Goal: Task Accomplishment & Management: Manage account settings

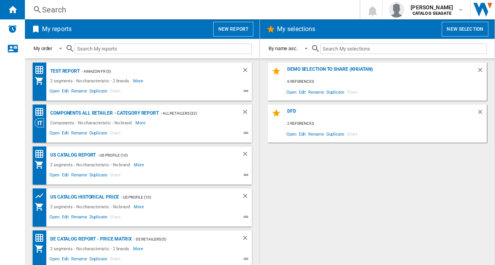
click at [451, 30] on button "New selection" at bounding box center [464, 29] width 47 height 15
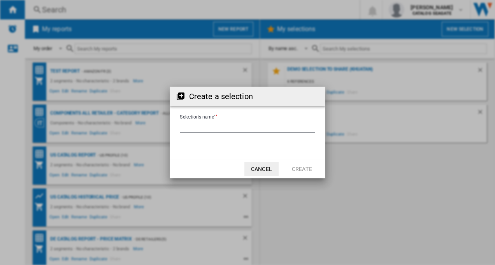
click at [210, 128] on input "Selection's name'" at bounding box center [247, 127] width 135 height 12
type input "*"
type input "**********"
click at [292, 169] on button "Create" at bounding box center [302, 169] width 34 height 14
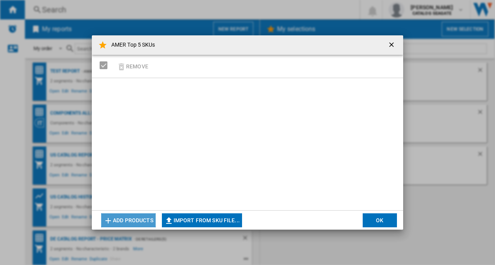
click at [138, 221] on button "Add products" at bounding box center [128, 220] width 54 height 14
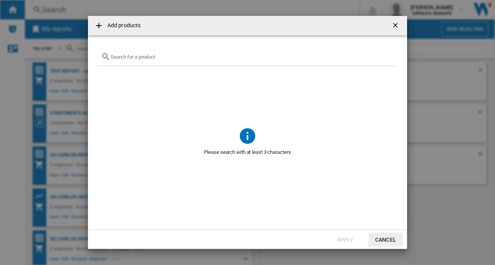
click at [119, 56] on input "text" at bounding box center [251, 57] width 283 height 6
click at [100, 24] on ng-md-icon at bounding box center [98, 25] width 9 height 9
click at [98, 25] on ng-md-icon at bounding box center [98, 25] width 9 height 9
click at [130, 56] on input "text" at bounding box center [251, 57] width 283 height 6
paste input "SEAGATEPORTABLEDRIVE"
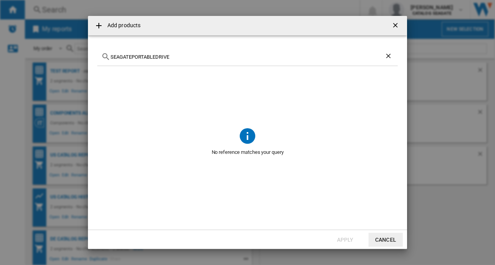
click at [131, 56] on input "SEAGATEPORTABLEDRIVE" at bounding box center [247, 57] width 274 height 6
click at [158, 59] on input "SEAGATE PORTABLEDRIVE" at bounding box center [247, 57] width 274 height 6
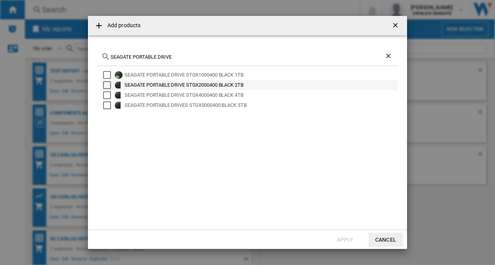
type input "SEAGATE PORTABLE DRIVE"
click at [106, 82] on div "Select" at bounding box center [107, 85] width 8 height 8
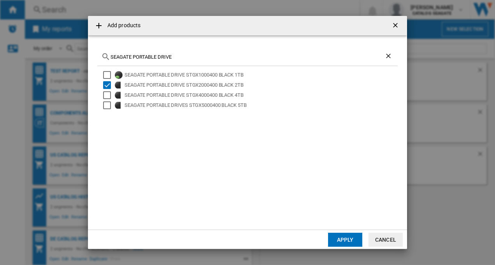
click at [341, 237] on button "Apply" at bounding box center [345, 240] width 34 height 14
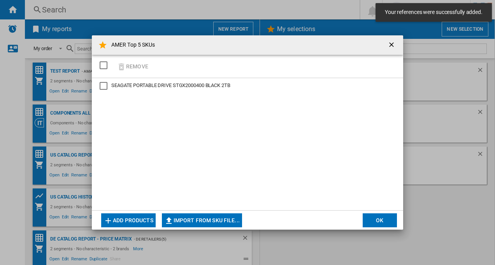
click at [102, 84] on div "SEAGATE PORTABLE DRIVE STGX2000400 BLACK 2TB" at bounding box center [104, 86] width 8 height 8
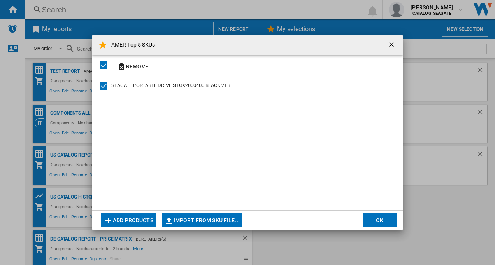
click at [385, 222] on button "OK" at bounding box center [379, 220] width 34 height 14
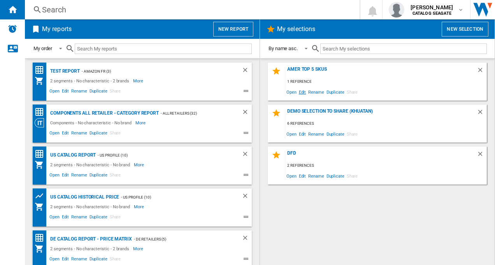
click at [303, 92] on span "Edit" at bounding box center [302, 92] width 10 height 10
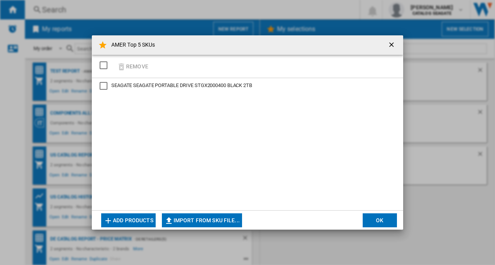
click at [104, 87] on div "SEAGATE PORTABLE DRIVE STGX2000400 BLACK 2TB" at bounding box center [104, 86] width 8 height 8
click at [137, 220] on button "Add products" at bounding box center [128, 220] width 54 height 14
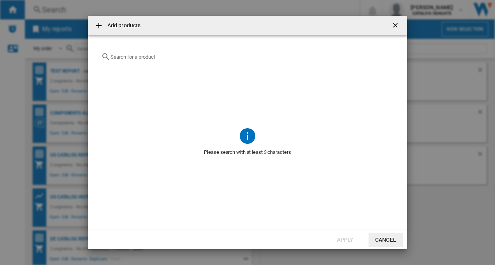
click at [157, 61] on div "{{getI18NText('SELECTIONS.EDITION_POPUP.OPEN_PRODUCTS_POPUP')}} {{::getI18NText…" at bounding box center [247, 57] width 300 height 18
click at [158, 57] on input "{{getI18NText('SELECTIONS.EDITION_POPUP.OPEN_PRODUCTS_POPUP')}} {{::getI18NText…" at bounding box center [251, 57] width 283 height 6
paste input "WD Elements 2TB"
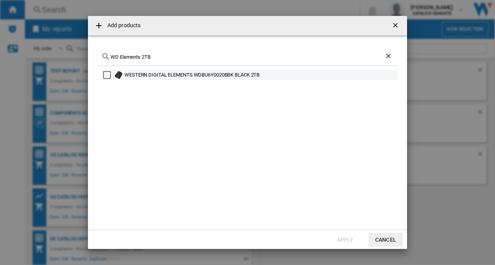
type input "WD Elements 2TB"
click at [108, 75] on div "Select" at bounding box center [107, 75] width 8 height 8
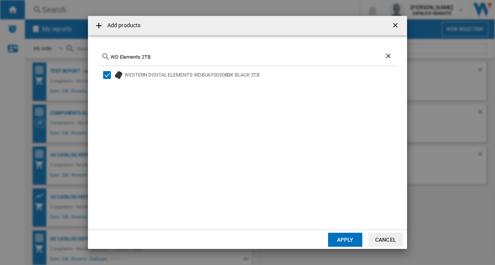
click at [345, 239] on button "Apply" at bounding box center [345, 240] width 34 height 14
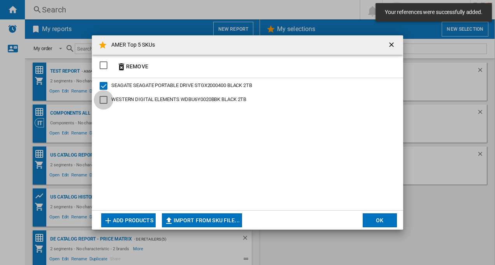
click at [107, 100] on div "WESTERN DIGITAL ELEMENTS WDBU6Y0020BBK BLACK 2TB" at bounding box center [104, 100] width 8 height 8
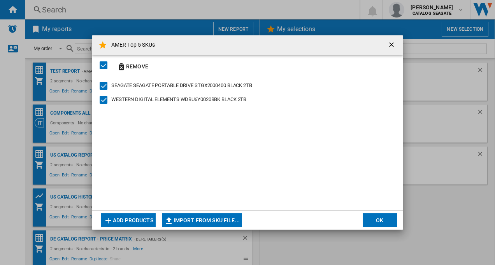
click at [388, 219] on button "OK" at bounding box center [379, 220] width 34 height 14
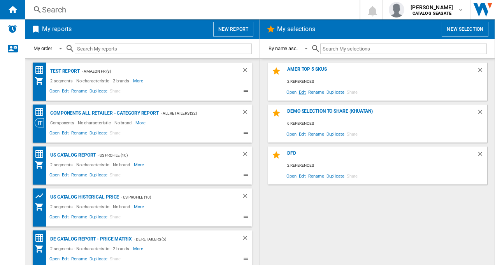
click at [303, 92] on span "Edit" at bounding box center [302, 92] width 10 height 10
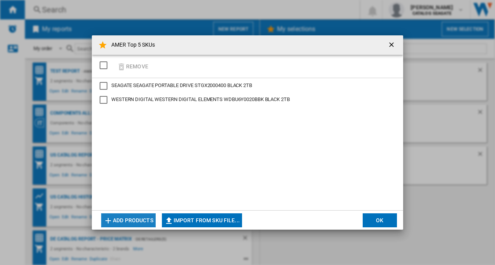
click at [129, 220] on button "Add products" at bounding box center [128, 220] width 54 height 14
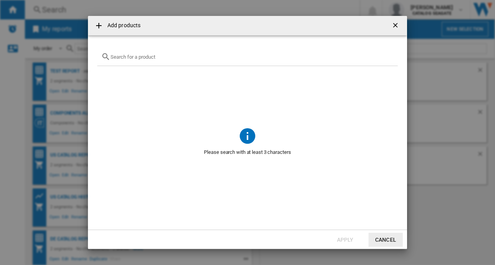
click at [160, 58] on input "{{getI18NText('SELECTIONS.EDITION_POPUP.OPEN_PRODUCTS_POPUP')}} {{::getI18NText…" at bounding box center [251, 57] width 283 height 6
paste input "WD Elements SE 2TB"
type input "WD Element"
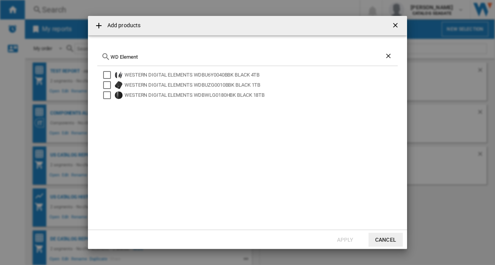
click at [395, 25] on ng-md-icon "getI18NText('BUTTONS.CLOSE_DIALOG')" at bounding box center [395, 25] width 9 height 9
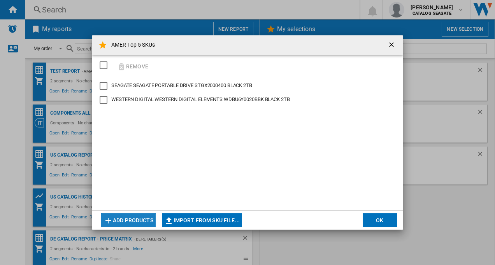
click at [130, 220] on button "Add products" at bounding box center [128, 220] width 54 height 14
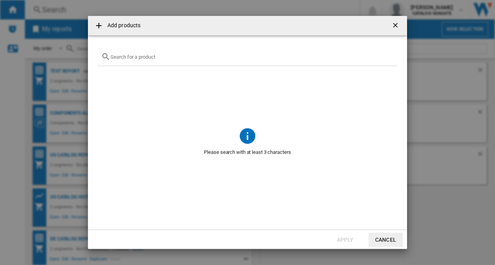
click at [159, 56] on input "{{getI18NText('SELECTIONS.EDITION_POPUP.OPEN_PRODUCTS_POPUP')}} {{::getI18NText…" at bounding box center [251, 57] width 283 height 6
paste input "Toshiba Canvio Basics Portable HDD"
drag, startPoint x: 250, startPoint y: 23, endPoint x: 167, endPoint y: 39, distance: 84.3
click at [167, 39] on div "Add products Toshiba Canvio Basics Portable HDD No reference matches your query…" at bounding box center [247, 132] width 319 height 233
click at [231, 60] on div "Toshiba Canvio Basics Portable HDD" at bounding box center [247, 57] width 300 height 18
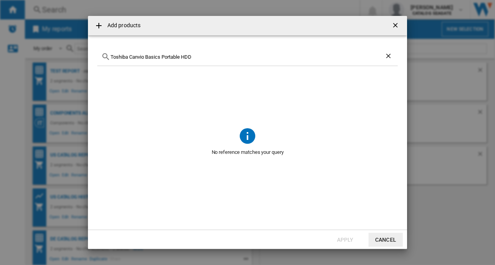
click at [208, 59] on input "Toshiba Canvio Basics Portable HDD" at bounding box center [247, 57] width 274 height 6
drag, startPoint x: 202, startPoint y: 59, endPoint x: 164, endPoint y: 56, distance: 38.3
click at [164, 56] on input "Toshiba Canvio Basics Portable HDD" at bounding box center [247, 57] width 274 height 6
drag, startPoint x: 164, startPoint y: 56, endPoint x: 150, endPoint y: 61, distance: 14.0
click at [150, 61] on div "Toshiba Canvio Basic" at bounding box center [247, 57] width 300 height 18
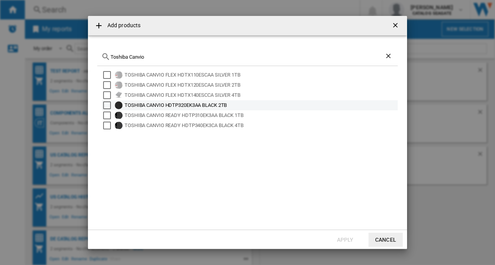
type input "Toshiba Canvio"
click at [108, 105] on div "Select" at bounding box center [107, 105] width 8 height 8
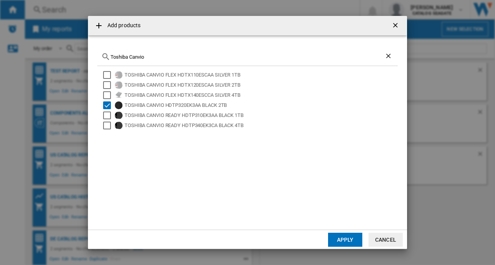
click at [336, 238] on button "Apply" at bounding box center [345, 240] width 34 height 14
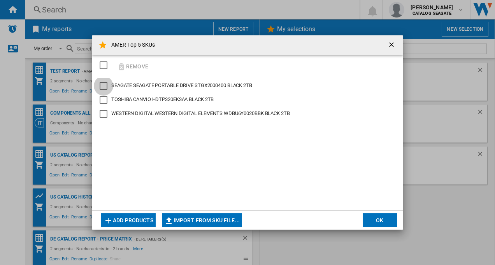
click at [101, 84] on div "SEAGATE PORTABLE DRIVE STGX2000400 BLACK 2TB" at bounding box center [104, 86] width 8 height 8
click at [106, 100] on div "TOSHIBA CANVIO HDTP320EK3AA BLACK 2TB" at bounding box center [104, 100] width 8 height 8
click at [104, 114] on div "WESTERN DIGITAL ELEMENTS WDBU6Y0020BBK BLACK 2TB" at bounding box center [104, 114] width 8 height 8
click at [380, 223] on button "OK" at bounding box center [379, 220] width 34 height 14
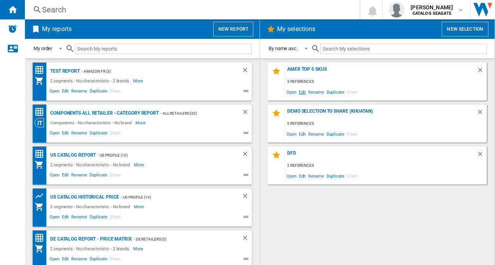
click at [302, 91] on span "Edit" at bounding box center [302, 92] width 10 height 10
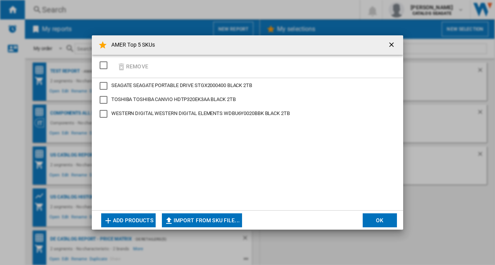
click at [102, 99] on div "TOSHIBA CANVIO HDTP320EK3AA BLACK 2TB" at bounding box center [104, 100] width 8 height 8
click at [105, 65] on div "SELECTIONS.EDITION_POPUP.SELECT_DESELECT" at bounding box center [104, 65] width 8 height 8
click at [102, 64] on div "SELECTIONS.EDITION_POPUP.SELECT_DESELECT" at bounding box center [104, 65] width 8 height 8
click at [105, 98] on div "TOSHIBA CANVIO HDTP320EK3AA BLACK 2TB" at bounding box center [104, 100] width 8 height 8
click at [119, 66] on ng-md-icon "{{::selection.title}} {{::getI18NText('BUTTONS.REMOVE')}} ..." at bounding box center [121, 66] width 9 height 9
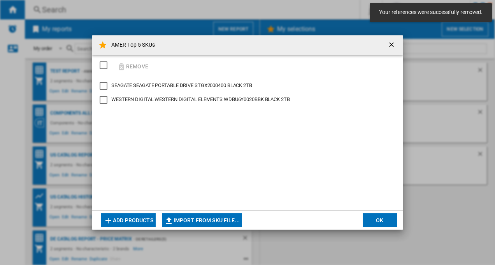
click at [173, 158] on div "SEAGATE SEAGATE PORTABLE DRIVE STGX2000400 BLACK 2TB WESTERN DIGITAL WESTERN DI…" at bounding box center [247, 144] width 311 height 132
click at [385, 220] on button "OK" at bounding box center [379, 220] width 34 height 14
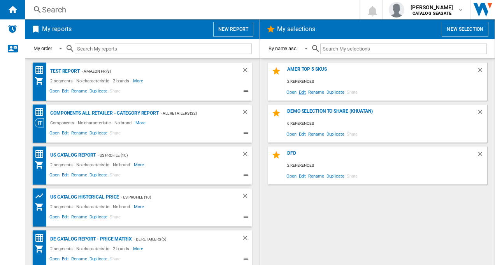
click at [302, 92] on span "Edit" at bounding box center [302, 92] width 10 height 10
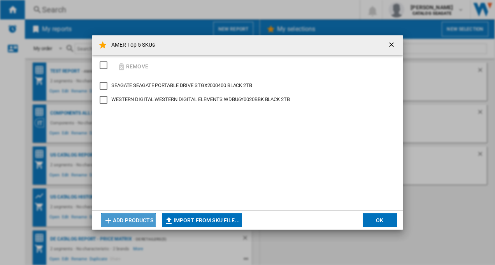
click at [124, 222] on button "Add products" at bounding box center [128, 220] width 54 height 14
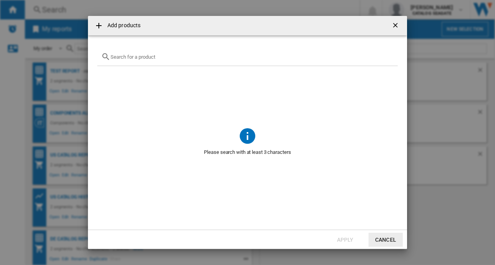
click at [136, 56] on input "{{getI18NText('SELECTIONS.EDITION_POPUP.OPEN_PRODUCTS_POPUP')}} {{::getI18NText…" at bounding box center [251, 57] width 283 height 6
paste input "HDTB520AK3AB"
click at [163, 51] on div "HDTB520AK3AB" at bounding box center [247, 57] width 300 height 18
drag, startPoint x: 160, startPoint y: 58, endPoint x: 107, endPoint y: 60, distance: 53.3
click at [107, 60] on div "HDTB520AK3AB" at bounding box center [247, 57] width 300 height 18
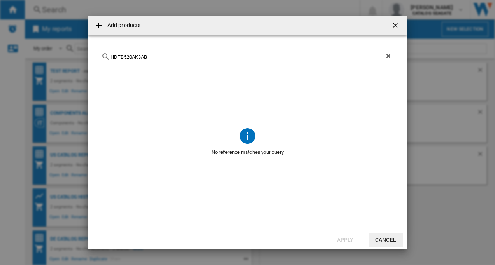
paste input "Toshiba Canvio Partner Portable HDD"
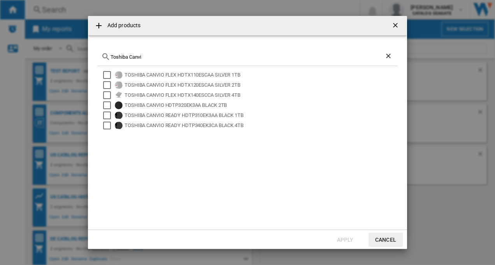
type input "Toshiba Canvi"
click at [394, 27] on ng-md-icon "getI18NText('BUTTONS.CLOSE_DIALOG')" at bounding box center [395, 25] width 9 height 9
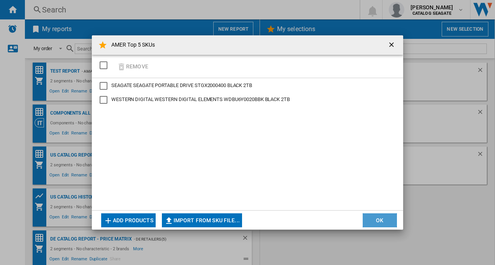
click at [375, 216] on button "OK" at bounding box center [379, 220] width 34 height 14
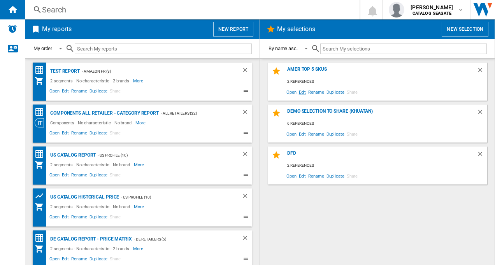
click at [302, 92] on span "Edit" at bounding box center [302, 92] width 10 height 10
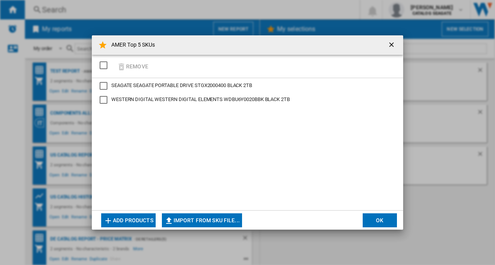
click at [390, 45] on ng-md-icon "getI18NText('BUTTONS.CLOSE_DIALOG')" at bounding box center [391, 45] width 9 height 9
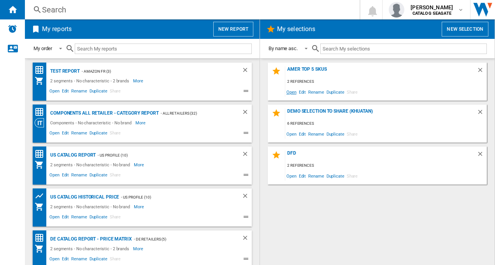
click at [290, 93] on span "Open" at bounding box center [291, 92] width 12 height 10
click at [300, 93] on span "Edit" at bounding box center [302, 92] width 10 height 10
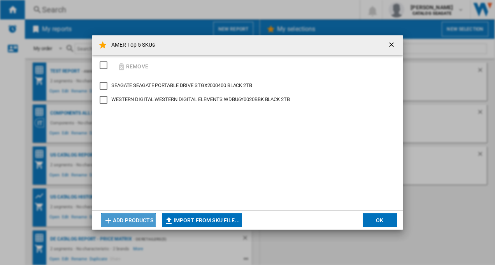
click at [128, 221] on button "Add products" at bounding box center [128, 220] width 54 height 14
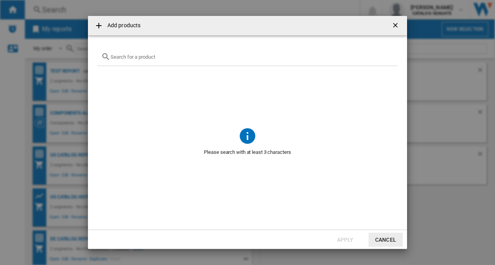
click at [145, 58] on input "Add products ..." at bounding box center [251, 57] width 283 height 6
paste input "STJR1000400"
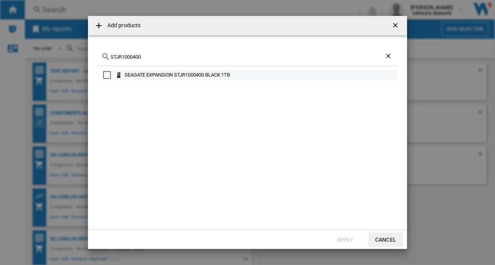
type input "STJR1000400"
click at [107, 73] on div "Select" at bounding box center [107, 75] width 8 height 8
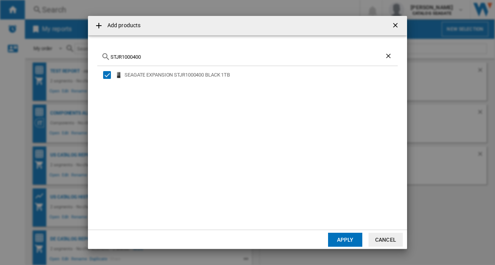
click at [350, 241] on button "Apply" at bounding box center [345, 240] width 34 height 14
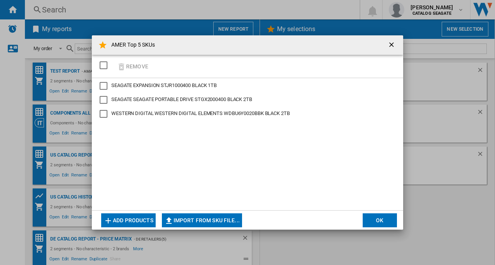
click at [116, 220] on button "Add products" at bounding box center [128, 220] width 54 height 14
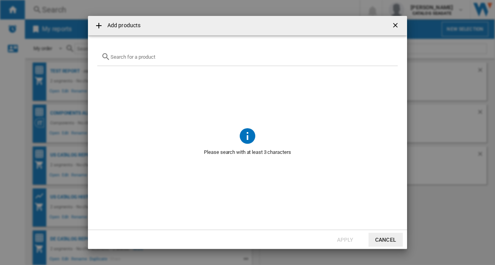
click at [124, 59] on input "Add products ..." at bounding box center [251, 57] width 283 height 6
paste input "WD_BLACK C50 1TB"
drag, startPoint x: 159, startPoint y: 58, endPoint x: 96, endPoint y: 57, distance: 63.0
click at [96, 57] on md-dialog-content "WD_BLACK C50 1TB No reference matches your query" at bounding box center [247, 132] width 319 height 194
paste input "BMPH0010BNC"
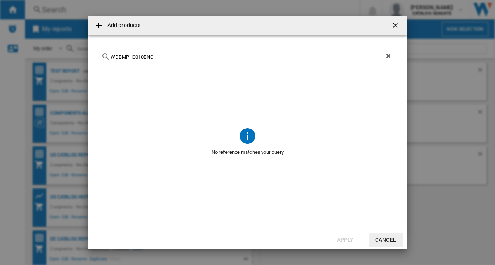
type input "WDBMPH0010BNC"
click at [392, 25] on ng-md-icon "getI18NText('BUTTONS.CLOSE_DIALOG')" at bounding box center [395, 25] width 9 height 9
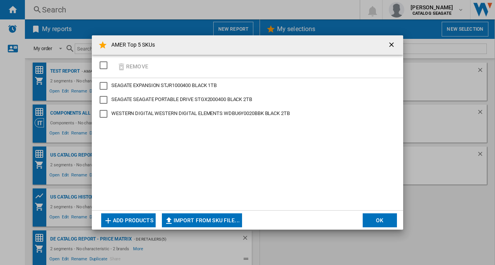
click at [390, 47] on ng-md-icon "getI18NText('BUTTONS.CLOSE_DIALOG')" at bounding box center [391, 45] width 9 height 9
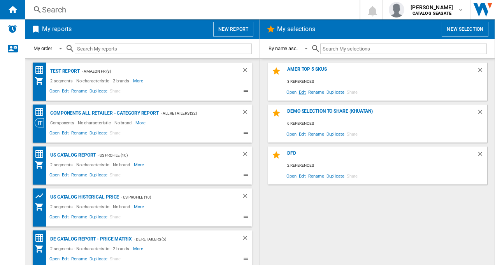
click at [302, 92] on span "Edit" at bounding box center [302, 92] width 10 height 10
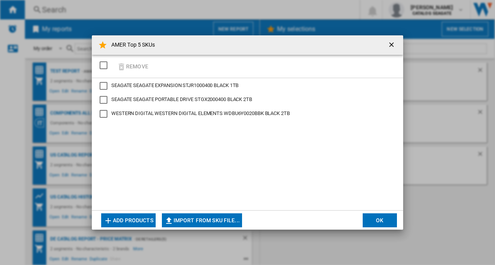
click at [302, 92] on div "SEAGATE SEAGATE EXPANSION STJR1000400 BLACK 1TB SEAGATE SEAGATE PORTABLE DRIVE …" at bounding box center [247, 144] width 311 height 132
click at [391, 44] on ng-md-icon "getI18NText('BUTTONS.CLOSE_DIALOG')" at bounding box center [391, 45] width 9 height 9
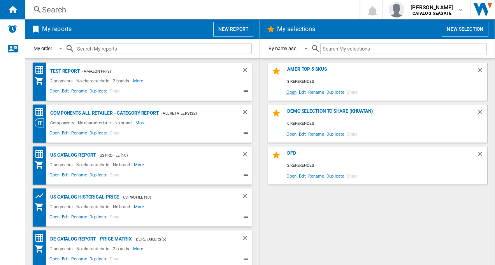
click at [290, 91] on span "Open" at bounding box center [291, 92] width 12 height 10
click at [302, 91] on span "Edit" at bounding box center [302, 92] width 10 height 10
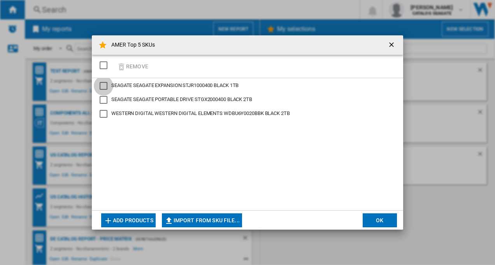
click at [103, 86] on div "SEAGATE EXPANSION STJR1000400 BLACK 1TB" at bounding box center [104, 86] width 8 height 8
click at [131, 65] on button "Remove" at bounding box center [132, 66] width 36 height 18
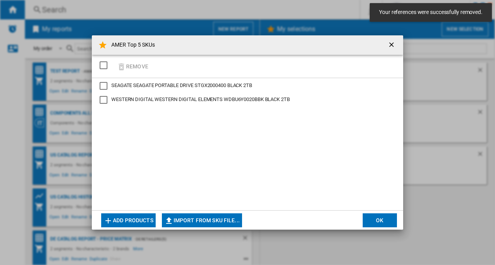
click at [390, 44] on ng-md-icon "getI18NText('BUTTONS.CLOSE_DIALOG')" at bounding box center [391, 45] width 9 height 9
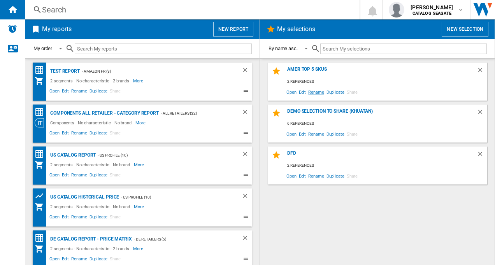
click at [318, 89] on span "Rename" at bounding box center [316, 92] width 18 height 10
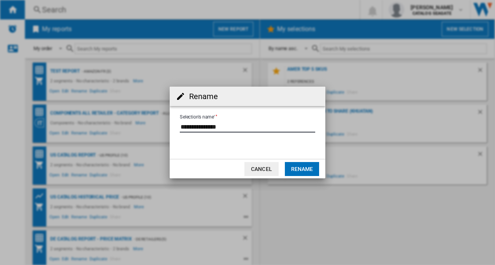
click at [234, 124] on input "Selection's name'" at bounding box center [247, 127] width 135 height 12
click at [212, 127] on input "Selection's name'" at bounding box center [247, 127] width 135 height 12
type input "**********"
click at [292, 170] on button "Rename" at bounding box center [302, 169] width 34 height 14
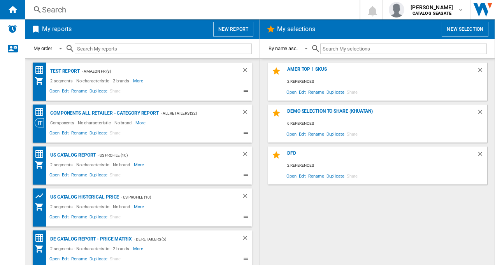
click at [473, 26] on button "New selection" at bounding box center [464, 29] width 47 height 15
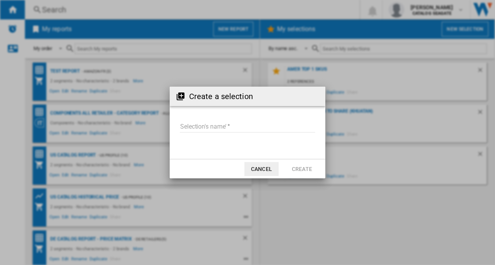
click at [226, 123] on input "Selection's name'" at bounding box center [247, 127] width 135 height 12
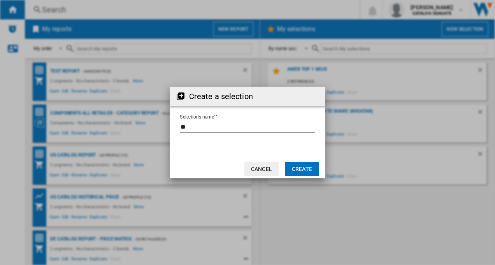
type input "*"
type input "**********"
click at [297, 170] on button "Create" at bounding box center [302, 169] width 34 height 14
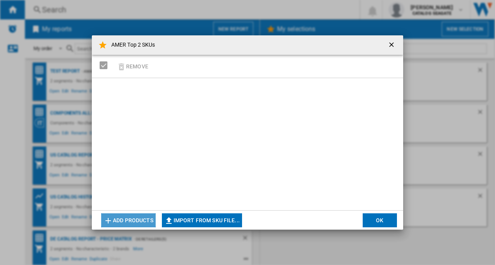
click at [128, 220] on button "Add products" at bounding box center [128, 220] width 54 height 14
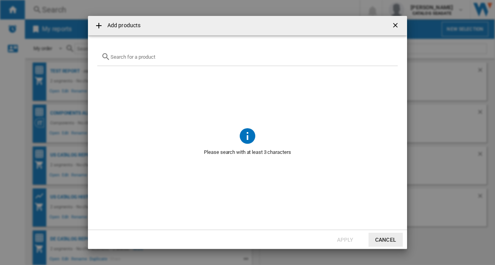
click at [133, 58] on input "Add products ..." at bounding box center [251, 57] width 283 height 6
paste input "STJR1000400"
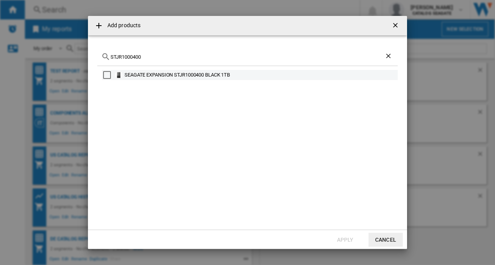
type input "STJR1000400"
click at [107, 74] on div "Select" at bounding box center [107, 75] width 8 height 8
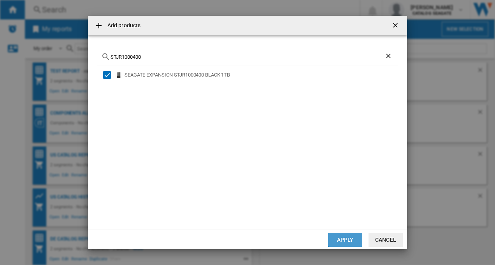
click at [342, 241] on button "Apply" at bounding box center [345, 240] width 34 height 14
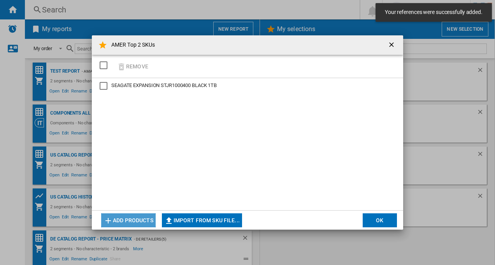
click at [135, 219] on button "Add products" at bounding box center [128, 220] width 54 height 14
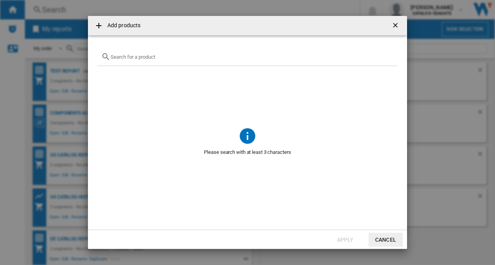
click at [128, 56] on input "Add products ..." at bounding box center [251, 57] width 283 height 6
paste input "WDBMPH0010BNC"
drag, startPoint x: 157, startPoint y: 58, endPoint x: 106, endPoint y: 59, distance: 51.3
click at [81, 64] on div "Add products WDBMPH0010BNC No reference matches your query Apply Cancel" at bounding box center [247, 132] width 495 height 265
paste input "_BLACK C50 1TB"
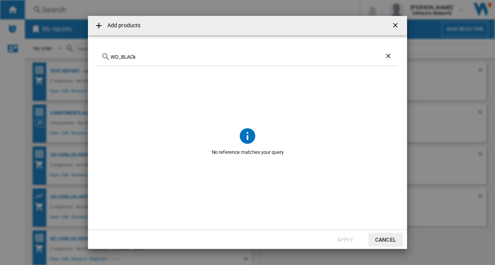
drag, startPoint x: 122, startPoint y: 56, endPoint x: 107, endPoint y: 54, distance: 15.4
click at [107, 54] on div "WD_BLACk" at bounding box center [247, 57] width 300 height 18
click at [165, 56] on input "BLACK" at bounding box center [247, 57] width 274 height 6
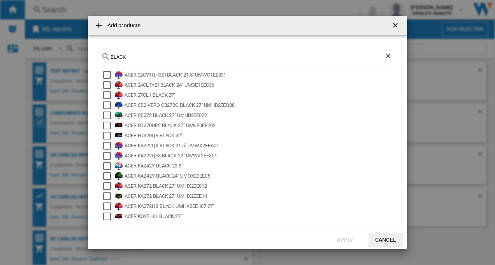
click at [141, 57] on input "BLACK" at bounding box center [247, 57] width 274 height 6
drag, startPoint x: 129, startPoint y: 56, endPoint x: 98, endPoint y: 59, distance: 30.5
click at [98, 59] on div "BLACK" at bounding box center [247, 57] width 300 height 18
paste input "WDBMPH0010BNC"
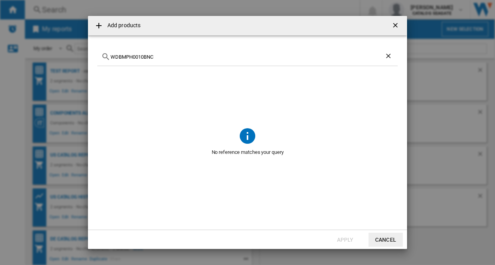
drag, startPoint x: 138, startPoint y: 55, endPoint x: 176, endPoint y: 53, distance: 38.2
click at [176, 53] on div "WDBMPH0010BNC" at bounding box center [247, 57] width 300 height 18
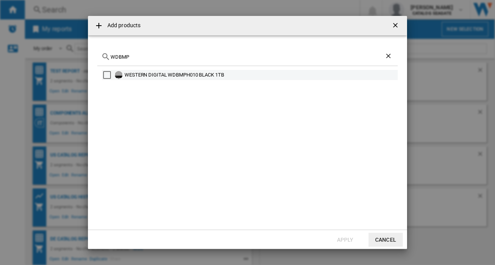
type input "WDBMP"
click at [107, 77] on div "Select" at bounding box center [107, 75] width 8 height 8
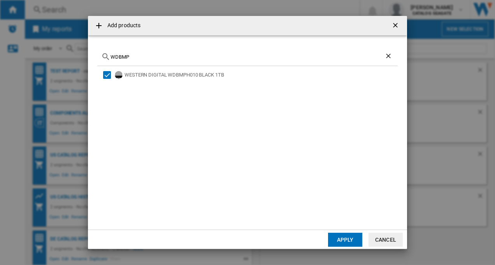
click at [398, 27] on ng-md-icon "getI18NText('BUTTONS.CLOSE_DIALOG')" at bounding box center [395, 25] width 9 height 9
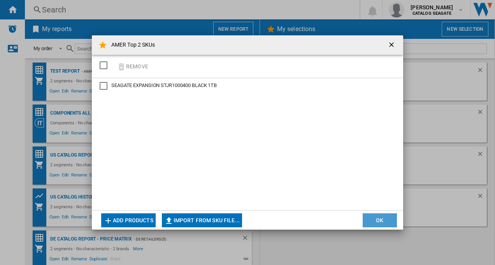
click at [378, 216] on button "OK" at bounding box center [379, 220] width 34 height 14
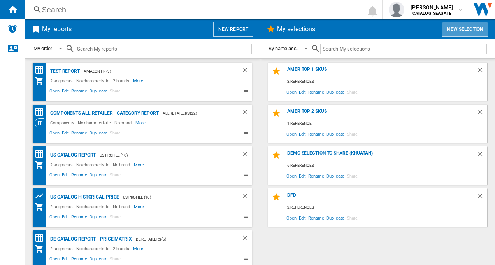
click at [463, 30] on button "New selection" at bounding box center [464, 29] width 47 height 15
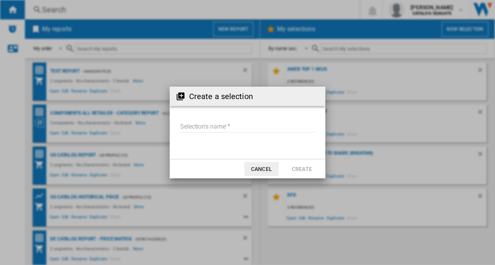
click at [194, 125] on input "Selection's name'" at bounding box center [247, 127] width 135 height 12
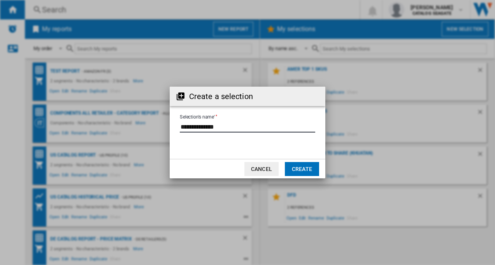
click at [209, 126] on input "Selection's name'" at bounding box center [247, 127] width 135 height 12
type input "**********"
click at [311, 170] on button "Create" at bounding box center [302, 169] width 34 height 14
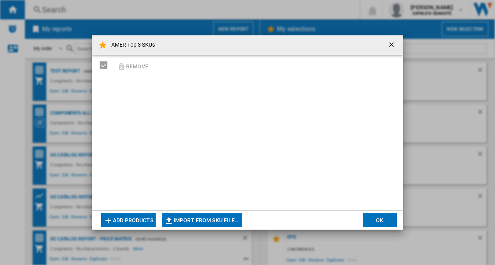
click at [123, 221] on button "Add products" at bounding box center [128, 220] width 54 height 14
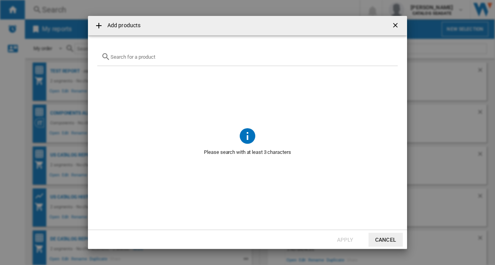
click at [138, 56] on input "Add products ..." at bounding box center [251, 57] width 283 height 6
paste input "STGX5000400"
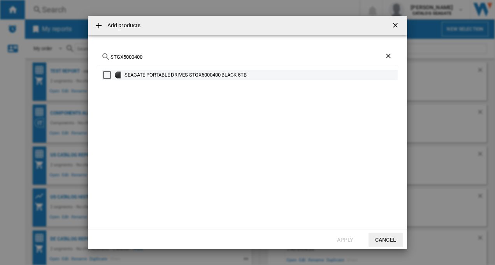
type input "STGX5000400"
click at [107, 73] on div "Select" at bounding box center [107, 75] width 8 height 8
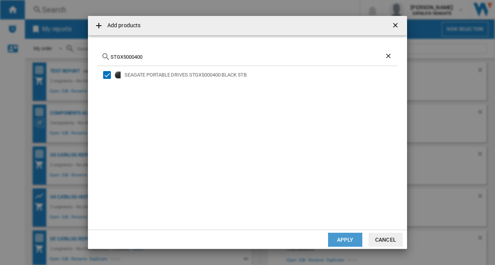
click at [345, 240] on button "Apply" at bounding box center [345, 240] width 34 height 14
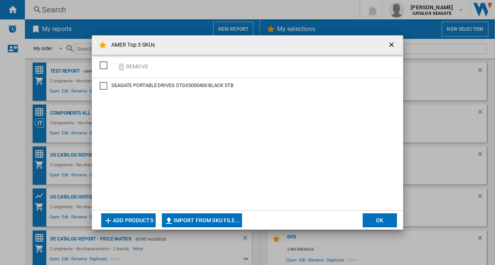
click at [116, 220] on button "Add products" at bounding box center [128, 220] width 54 height 14
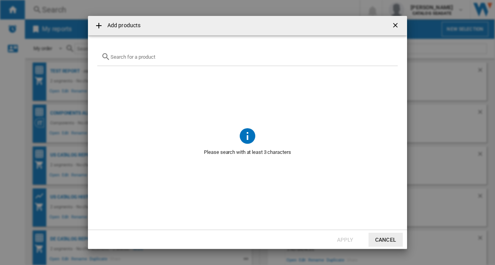
click at [160, 57] on input "Add products ..." at bounding box center [251, 57] width 283 height 6
paste input "WDBU6Y0050BBK"
drag, startPoint x: 152, startPoint y: 57, endPoint x: 110, endPoint y: 57, distance: 42.0
click at [110, 57] on div "WDBU6Y0050BBK" at bounding box center [247, 57] width 300 height 18
paste input "Elements 5TB"
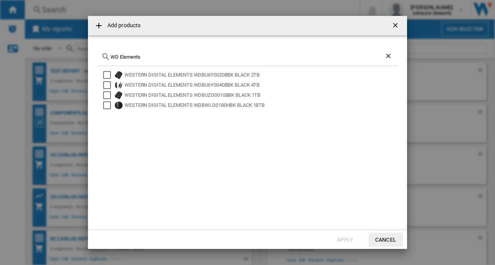
click at [189, 58] on input "WD Elements" at bounding box center [247, 57] width 274 height 6
type input "WD Elements SE"
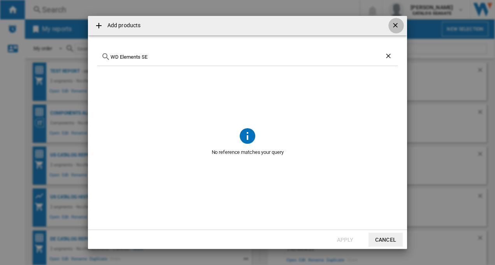
click at [396, 26] on ng-md-icon "getI18NText('BUTTONS.CLOSE_DIALOG')" at bounding box center [395, 25] width 9 height 9
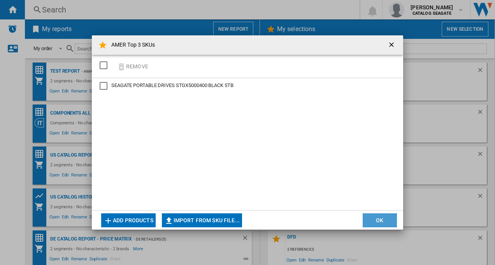
click at [385, 218] on button "OK" at bounding box center [379, 220] width 34 height 14
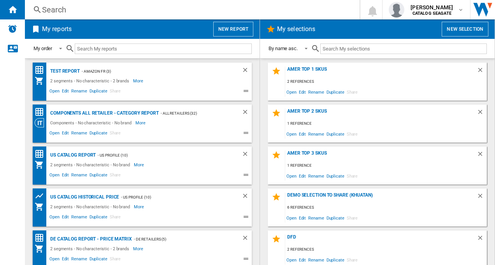
click at [332, 49] on input "text" at bounding box center [403, 49] width 166 height 10
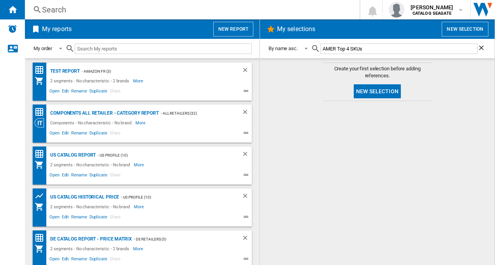
type input "AMER Top 4 SKUs"
click at [372, 92] on button "New selection" at bounding box center [376, 91] width 47 height 14
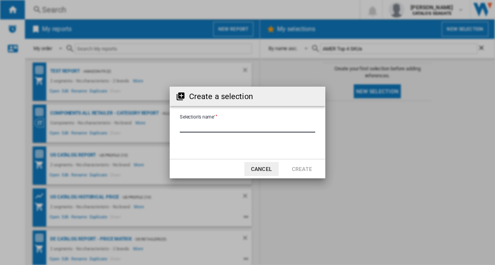
click at [208, 128] on input "Selection's name'" at bounding box center [247, 127] width 135 height 12
type input "*"
type input "**********"
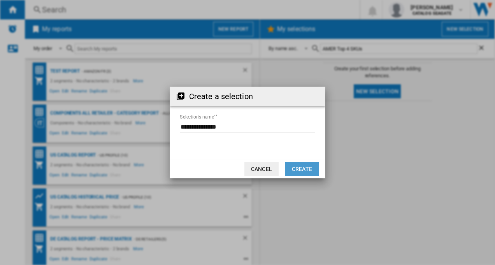
click at [306, 168] on button "Create" at bounding box center [302, 169] width 34 height 14
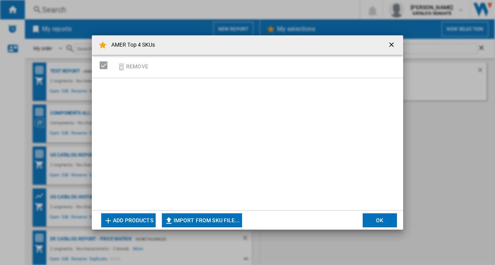
click at [128, 223] on button "Add products" at bounding box center [128, 220] width 54 height 14
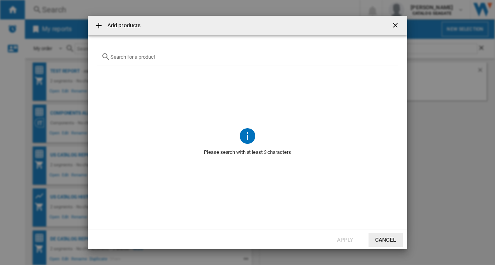
click at [144, 54] on input "Add products ..." at bounding box center [251, 57] width 283 height 6
paste input "STGX1000400"
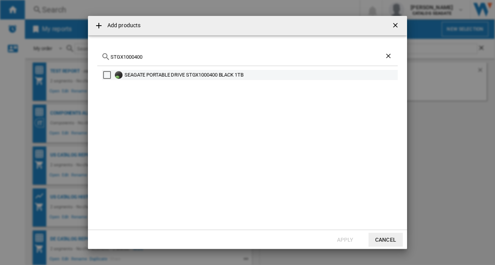
type input "STGX1000400"
click at [107, 75] on div "Select" at bounding box center [107, 75] width 8 height 8
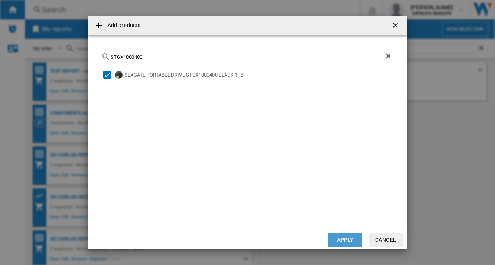
click at [337, 240] on button "Apply" at bounding box center [345, 240] width 34 height 14
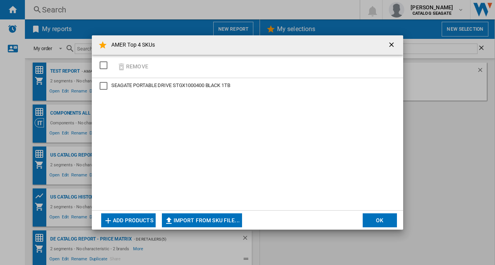
click at [161, 68] on div "Remove" at bounding box center [247, 66] width 311 height 23
click at [134, 223] on button "Add products" at bounding box center [128, 220] width 54 height 14
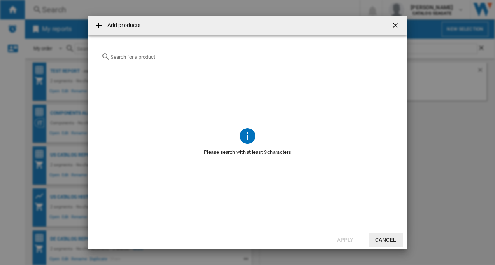
click at [135, 56] on input "Add products ..." at bounding box center [251, 57] width 283 height 6
paste input "WDBUZG0010BBK"
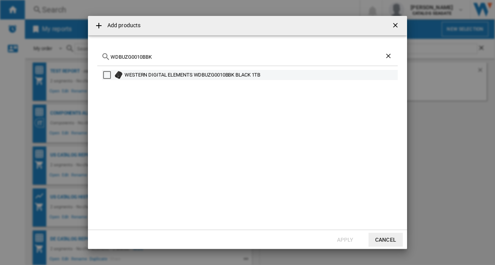
type input "WDBUZG0010BBK"
click at [104, 71] on div "Select" at bounding box center [107, 75] width 8 height 8
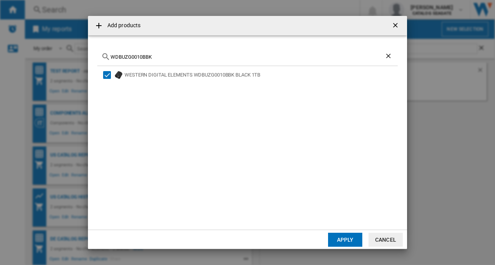
click at [338, 241] on button "Apply" at bounding box center [345, 240] width 34 height 14
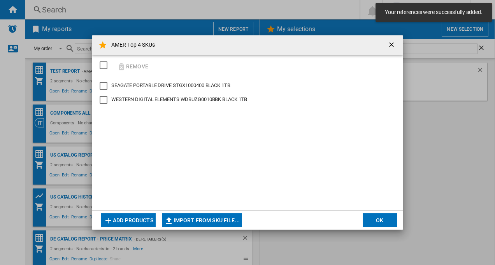
click at [128, 222] on button "Add products" at bounding box center [128, 220] width 54 height 14
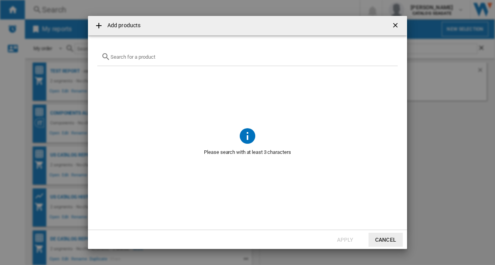
click at [135, 60] on div "Add products ..." at bounding box center [247, 57] width 300 height 18
paste input "WDBEPK0010BBK"
drag, startPoint x: 155, startPoint y: 56, endPoint x: 105, endPoint y: 56, distance: 49.8
click at [105, 56] on div "WDBEPK0010BBK" at bounding box center [247, 57] width 300 height 18
paste input "Elements SE 1TB"
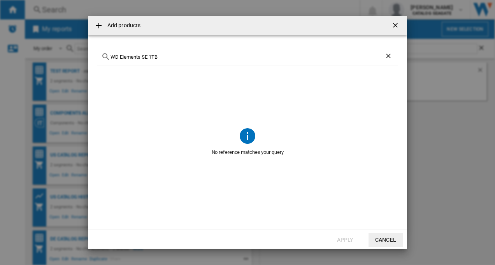
drag, startPoint x: 161, startPoint y: 58, endPoint x: 110, endPoint y: 56, distance: 51.0
click at [110, 56] on input "WD Elements SE 1TB" at bounding box center [247, 57] width 274 height 6
paste input "HDTB510XK3AA"
drag, startPoint x: 154, startPoint y: 56, endPoint x: 111, endPoint y: 57, distance: 42.4
click at [111, 57] on input "HDTB510XK3AA" at bounding box center [247, 57] width 274 height 6
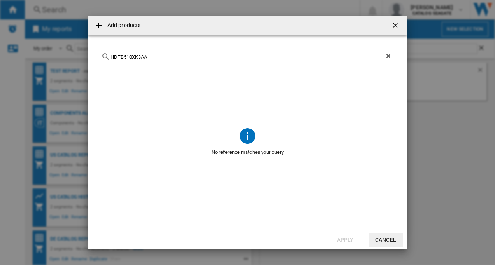
paste input "Toshiba Canvio Basics Portable HDD"
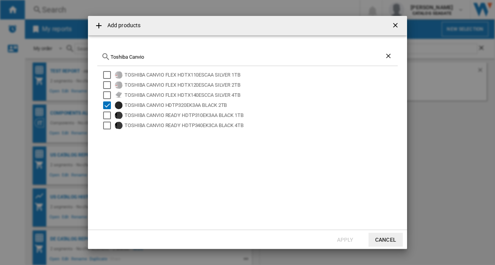
type input "Toshiba Canvio"
click at [396, 25] on ng-md-icon "getI18NText('BUTTONS.CLOSE_DIALOG')" at bounding box center [395, 25] width 9 height 9
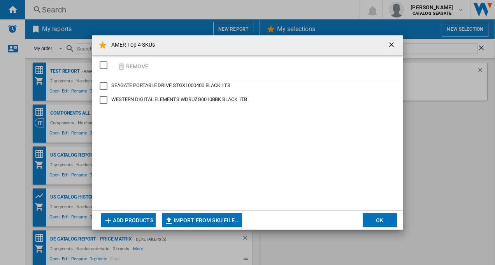
click at [378, 222] on button "OK" at bounding box center [379, 220] width 34 height 14
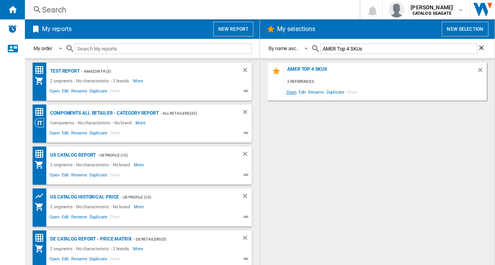
click at [292, 93] on span "Open" at bounding box center [291, 92] width 12 height 10
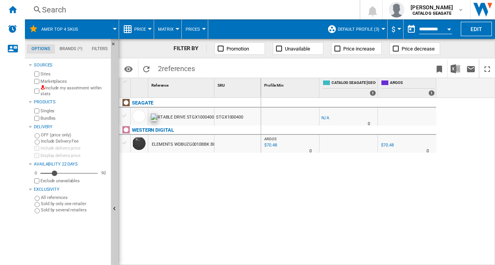
click at [139, 118] on div at bounding box center [138, 116] width 13 height 13
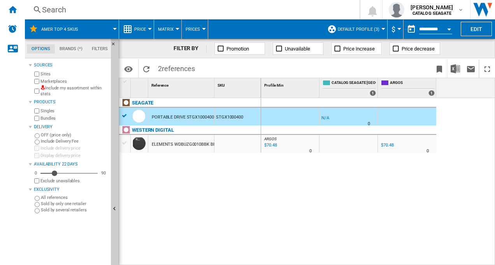
click at [120, 141] on div at bounding box center [124, 143] width 11 height 9
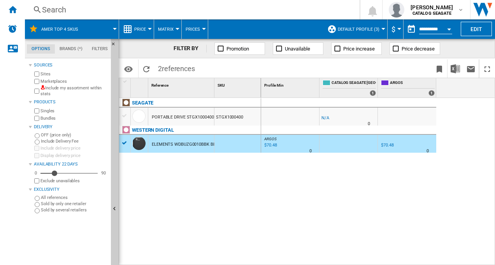
click at [198, 195] on div "SEAGATE PORTABLE DRIVE STGX1000400 BLACK 1TB STGX1000400 WESTERN DIGITAL ELEMEN…" at bounding box center [190, 179] width 142 height 163
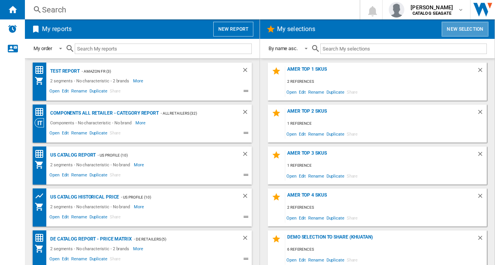
click at [448, 29] on button "New selection" at bounding box center [464, 29] width 47 height 15
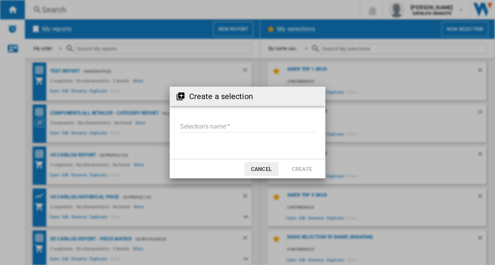
click at [204, 126] on input "Selection's name'" at bounding box center [247, 127] width 135 height 12
type input "*"
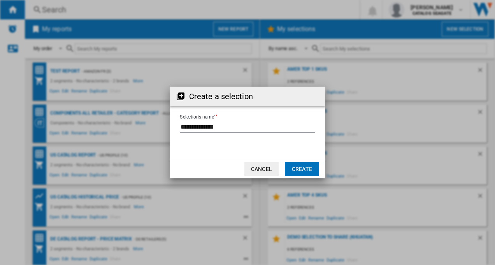
type input "**********"
click at [297, 167] on button "Create" at bounding box center [302, 169] width 34 height 14
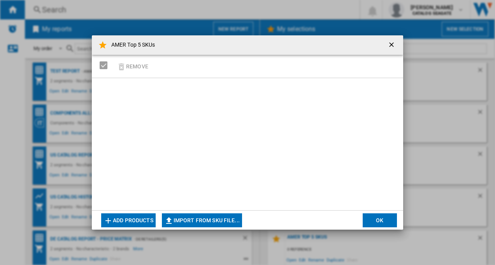
click at [124, 224] on button "Add products" at bounding box center [128, 220] width 54 height 14
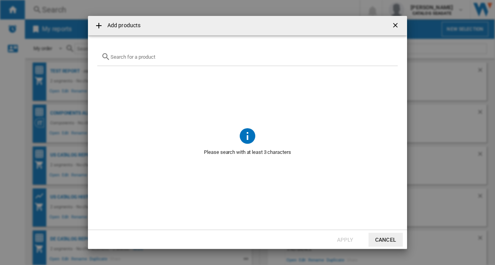
click at [129, 57] on input "Add products ..." at bounding box center [251, 57] width 283 height 6
paste input "STGX4000400"
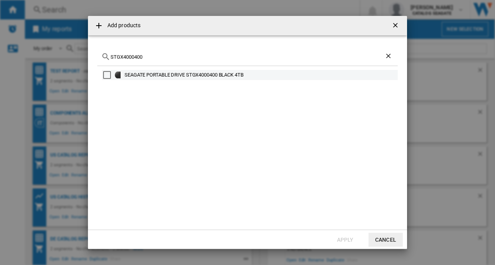
type input "STGX4000400"
click at [106, 74] on div "Select" at bounding box center [107, 75] width 8 height 8
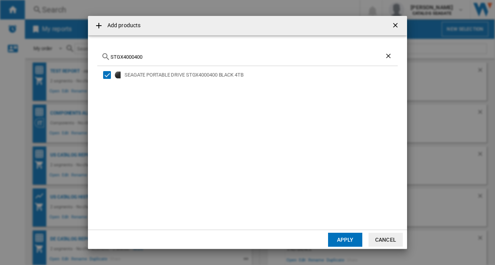
click at [343, 240] on button "Apply" at bounding box center [345, 240] width 34 height 14
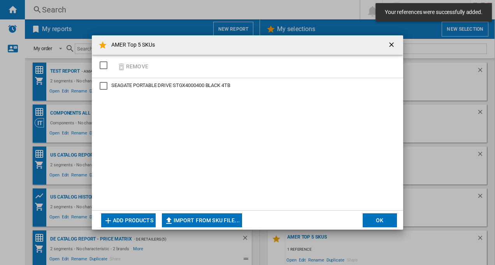
click at [131, 217] on button "Add products" at bounding box center [128, 220] width 54 height 14
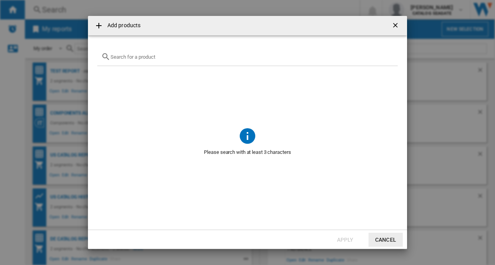
click at [135, 56] on input "Add products ..." at bounding box center [251, 57] width 283 height 6
paste input "WDBU6Y0040BBK"
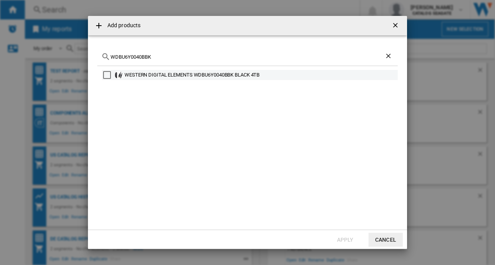
type input "WDBU6Y0040BBK"
click at [107, 73] on div "Select" at bounding box center [107, 75] width 8 height 8
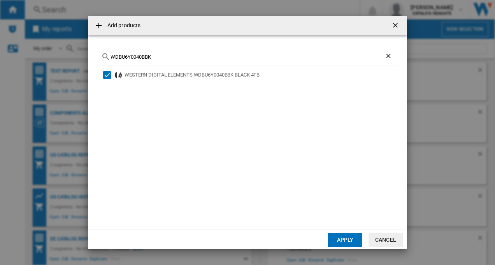
click at [343, 240] on button "Apply" at bounding box center [345, 240] width 34 height 14
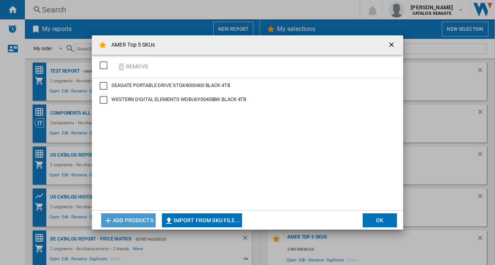
click at [142, 221] on button "Add products" at bounding box center [128, 220] width 54 height 14
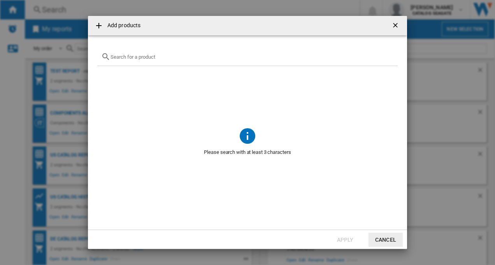
click at [121, 58] on input "Add products ..." at bounding box center [251, 57] width 283 height 6
paste input "WDBJRT0040BBK"
drag, startPoint x: 152, startPoint y: 57, endPoint x: 109, endPoint y: 57, distance: 42.8
click at [109, 57] on div "WDBJRT0040BBK" at bounding box center [247, 57] width 300 height 18
paste input "HDTB540XK3CA"
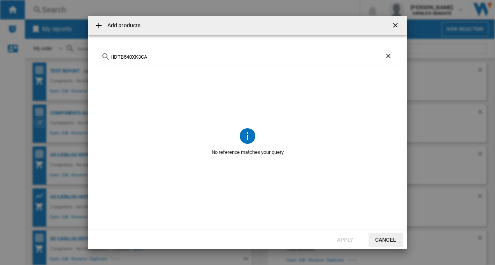
drag, startPoint x: 152, startPoint y: 58, endPoint x: 109, endPoint y: 58, distance: 42.8
click at [105, 58] on div "HDTB540XK3CA" at bounding box center [247, 57] width 300 height 18
paste input "AK3CB"
drag, startPoint x: 145, startPoint y: 57, endPoint x: 103, endPoint y: 53, distance: 42.2
click at [103, 53] on div "HDTB540AK3CB" at bounding box center [247, 57] width 300 height 18
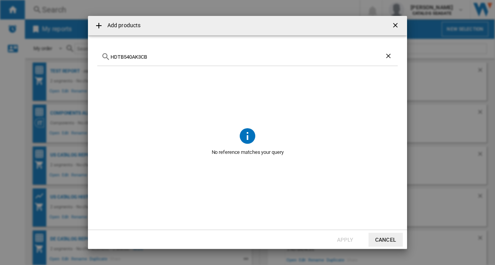
paste input "WD Elements 4T"
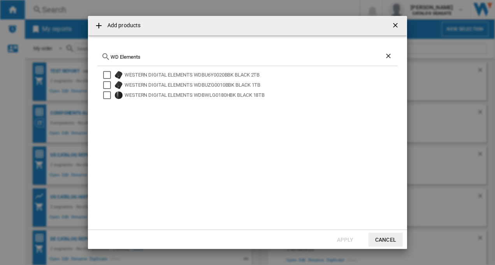
type input "WD Elements"
click at [97, 25] on ng-md-icon "Add products ..." at bounding box center [98, 25] width 9 height 9
click at [387, 54] on ng-md-icon "Clear search" at bounding box center [388, 56] width 9 height 9
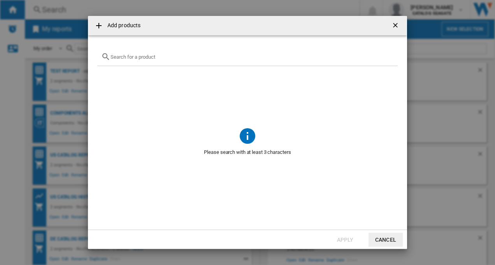
click at [124, 59] on input "Add products ..." at bounding box center [251, 57] width 283 height 6
paste input "WD Elements 4TB"
drag, startPoint x: 141, startPoint y: 56, endPoint x: 180, endPoint y: 55, distance: 39.3
click at [180, 55] on input "WD Elements 4TB" at bounding box center [247, 57] width 274 height 6
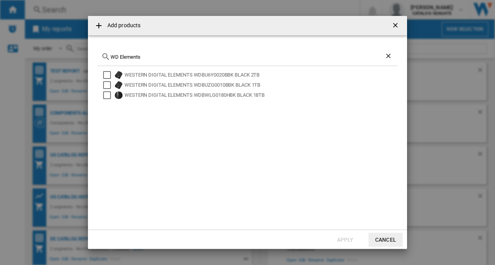
type input "WD Elements"
click at [392, 26] on ng-md-icon "getI18NText('BUTTONS.CLOSE_DIALOG')" at bounding box center [395, 25] width 9 height 9
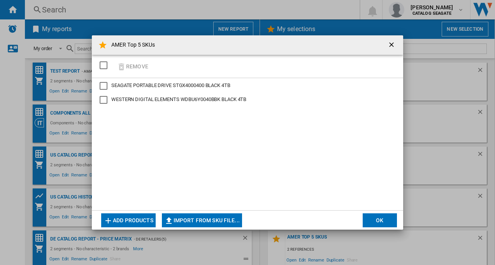
click at [372, 219] on button "OK" at bounding box center [379, 220] width 34 height 14
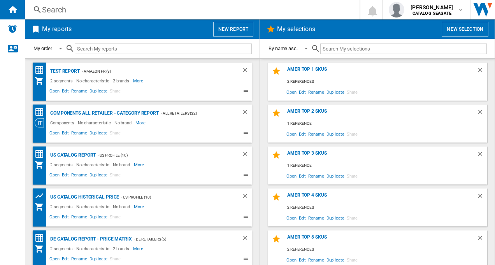
scroll to position [39, 0]
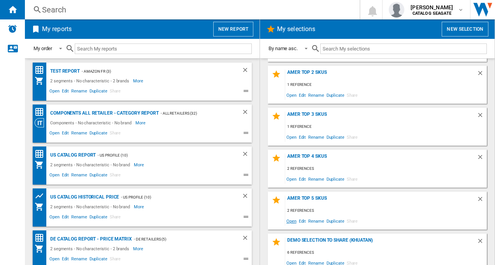
click at [292, 221] on span "Open" at bounding box center [291, 221] width 12 height 10
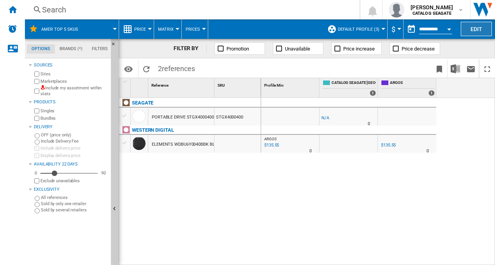
click at [480, 28] on button "Edit" at bounding box center [475, 29] width 31 height 14
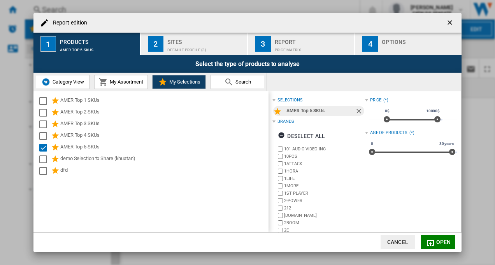
click at [450, 23] on ng-md-icon "getI18NText('BUTTONS.CLOSE_DIALOG')" at bounding box center [450, 23] width 9 height 9
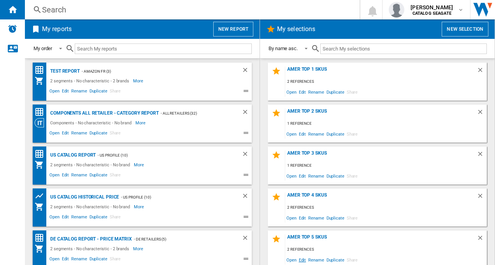
click at [302, 261] on span "Edit" at bounding box center [302, 260] width 10 height 10
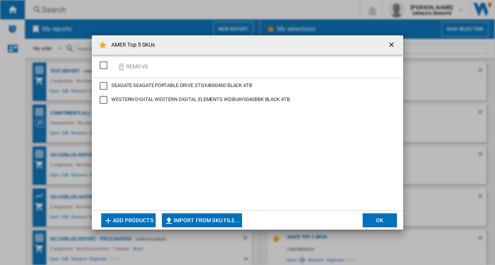
click at [133, 220] on button "Add products" at bounding box center [128, 220] width 54 height 14
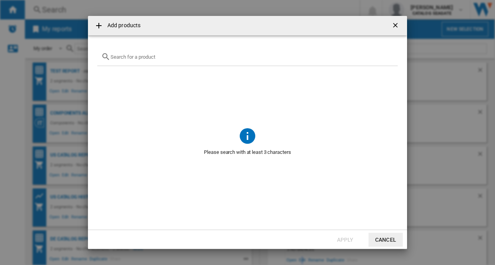
click at [129, 54] on input "Add products ..." at bounding box center [251, 57] width 283 height 6
paste input "WDBJRT0040BBK"
type input "WDBJRT0040BBK"
click at [397, 28] on ng-md-icon "getI18NText('BUTTONS.CLOSE_DIALOG')" at bounding box center [395, 25] width 9 height 9
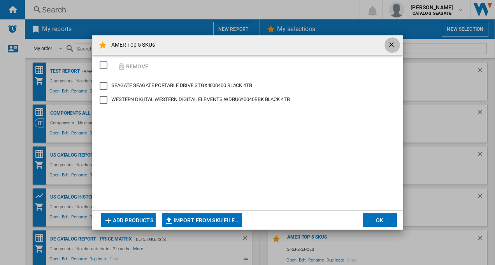
click at [392, 42] on ng-md-icon "getI18NText('BUTTONS.CLOSE_DIALOG')" at bounding box center [391, 45] width 9 height 9
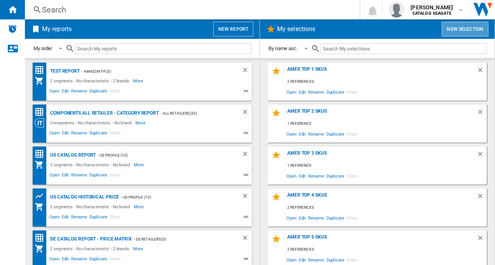
click at [453, 30] on button "New selection" at bounding box center [464, 29] width 47 height 15
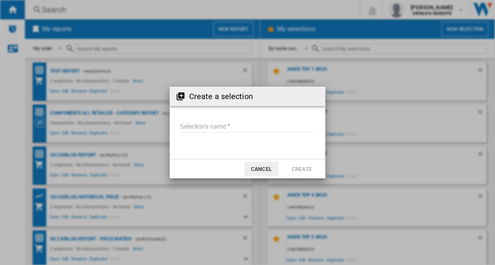
click at [269, 171] on button "Cancel" at bounding box center [261, 169] width 34 height 14
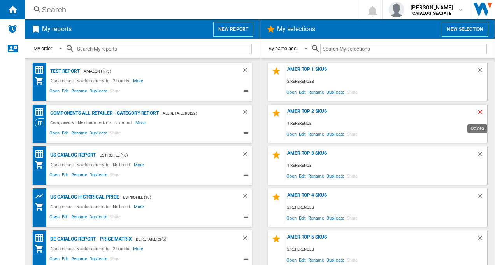
click at [476, 111] on ng-md-icon "Delete" at bounding box center [480, 112] width 9 height 9
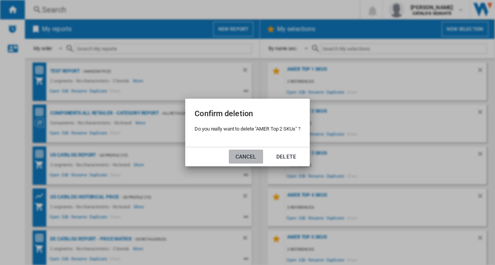
click at [241, 156] on button "Cancel" at bounding box center [246, 157] width 34 height 14
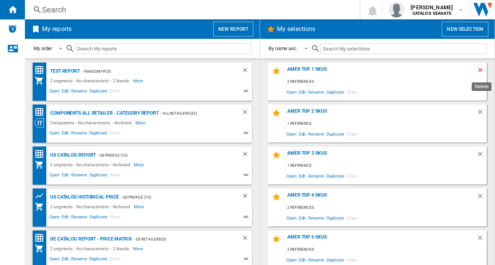
click at [476, 69] on ng-md-icon "Delete" at bounding box center [480, 70] width 9 height 9
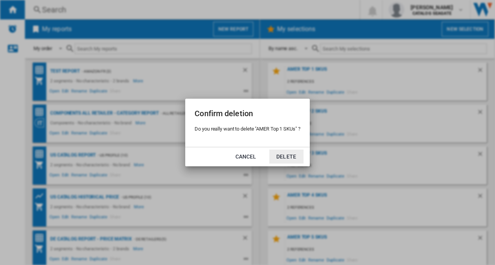
click at [475, 112] on div "Confirm deletion Do you really want to delete "AMER Top 1 SKUs" ? Cancel Delete" at bounding box center [247, 132] width 495 height 265
click at [288, 156] on button "Delete" at bounding box center [286, 157] width 34 height 14
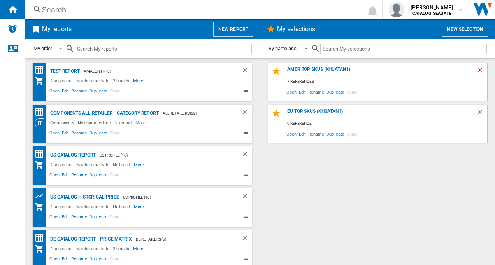
click at [479, 68] on ng-md-icon "Delete" at bounding box center [480, 70] width 9 height 9
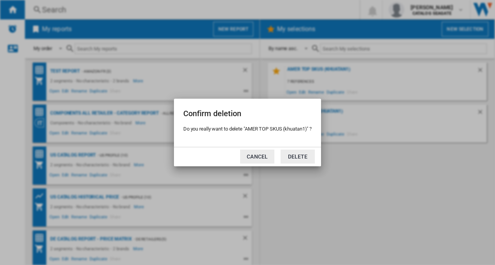
click at [260, 155] on button "Cancel" at bounding box center [257, 157] width 34 height 14
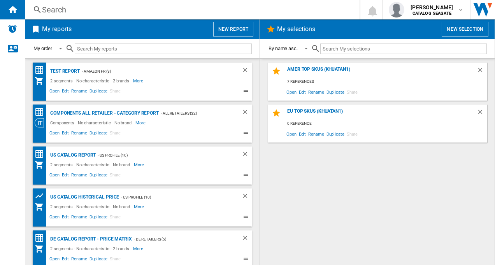
click at [332, 186] on div "AMER TOP SKUS (khuatan1) 7 references Open Edit Rename Duplicate Share EU Top S…" at bounding box center [377, 162] width 219 height 199
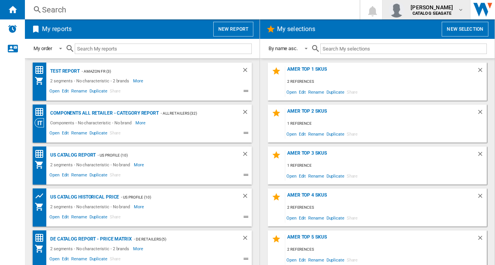
click at [439, 13] on b "CATALOG SEAGATE" at bounding box center [431, 13] width 39 height 5
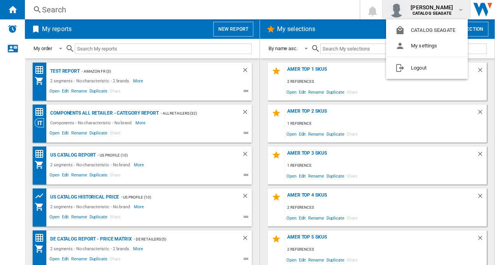
click at [364, 91] on md-backdrop at bounding box center [247, 132] width 495 height 265
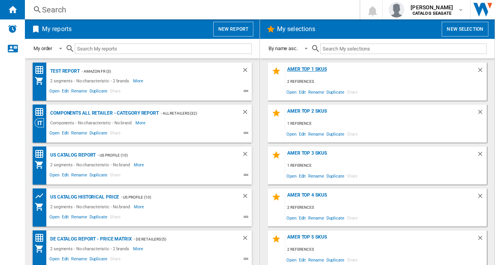
click at [307, 67] on div "AMER Top 1 SKUs" at bounding box center [380, 71] width 191 height 10
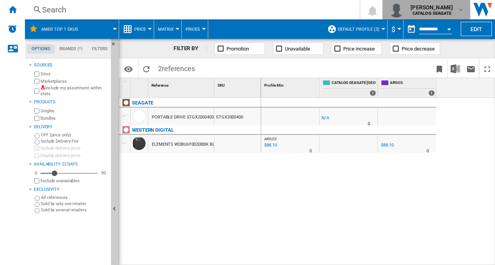
click at [461, 9] on md-icon "button" at bounding box center [460, 10] width 6 height 6
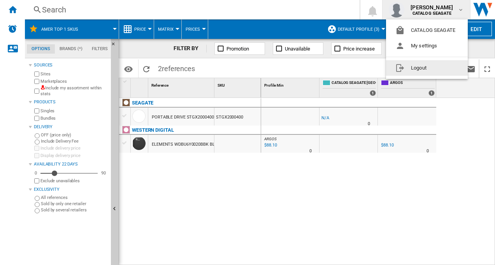
click at [422, 68] on button "Logout" at bounding box center [427, 68] width 82 height 16
